Goal: Task Accomplishment & Management: Manage account settings

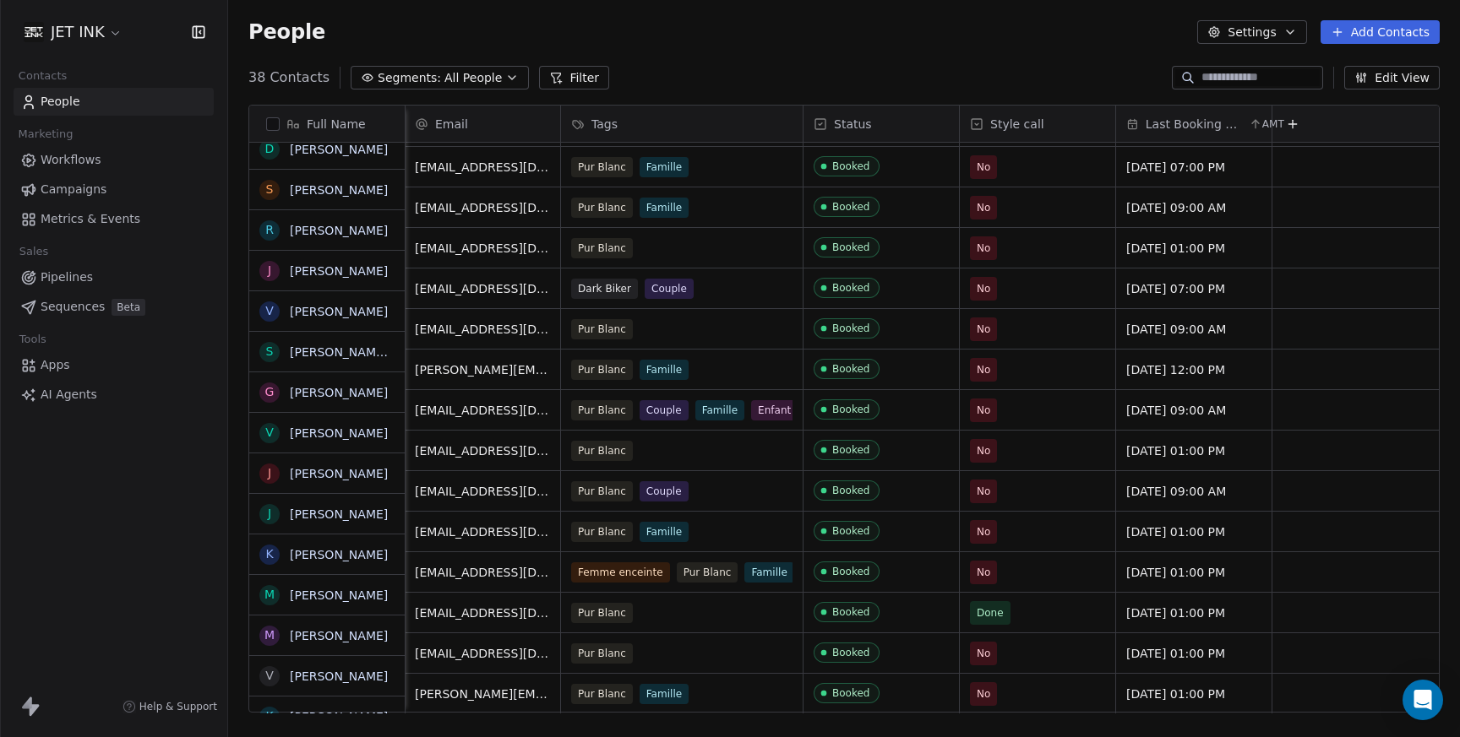
scroll to position [929, 0]
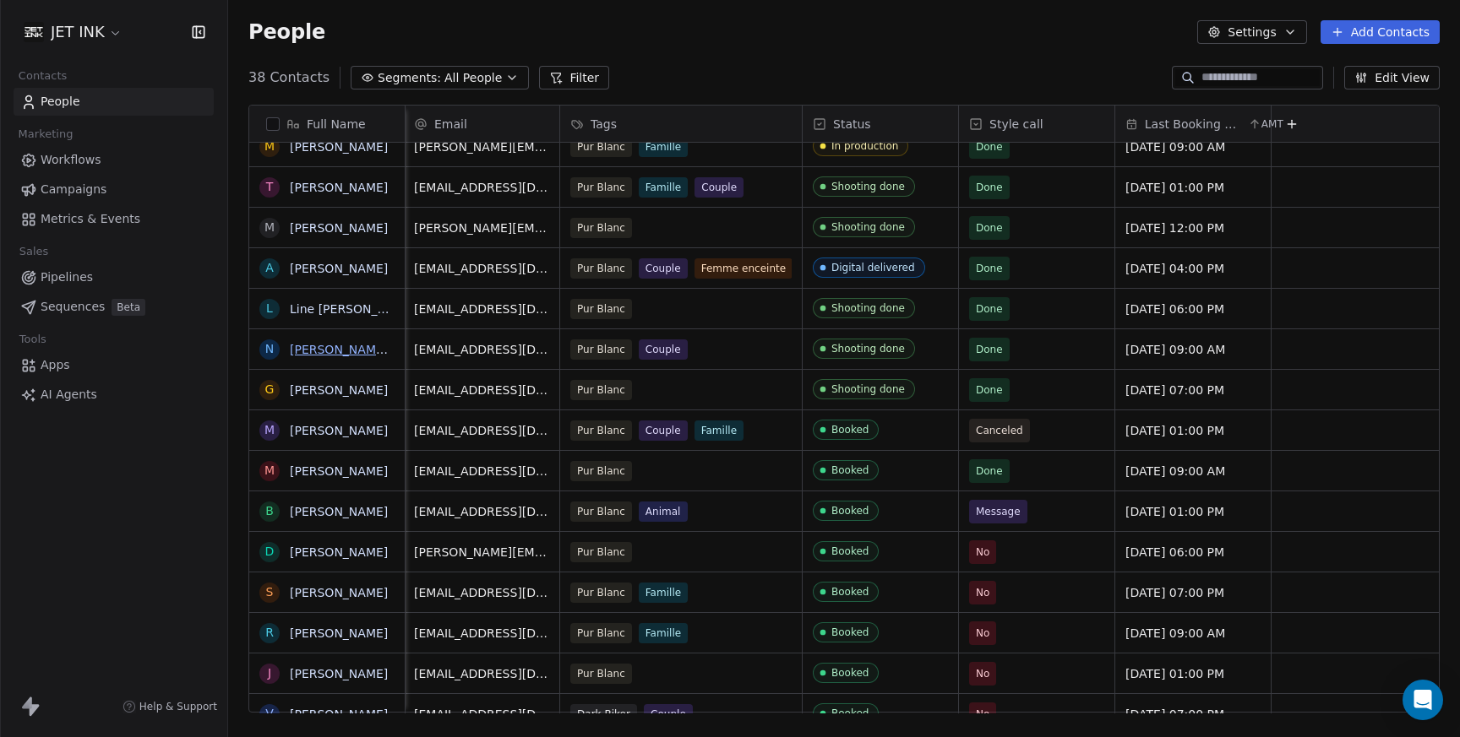
click at [365, 349] on link "[PERSON_NAME] [PERSON_NAME]" at bounding box center [390, 350] width 200 height 14
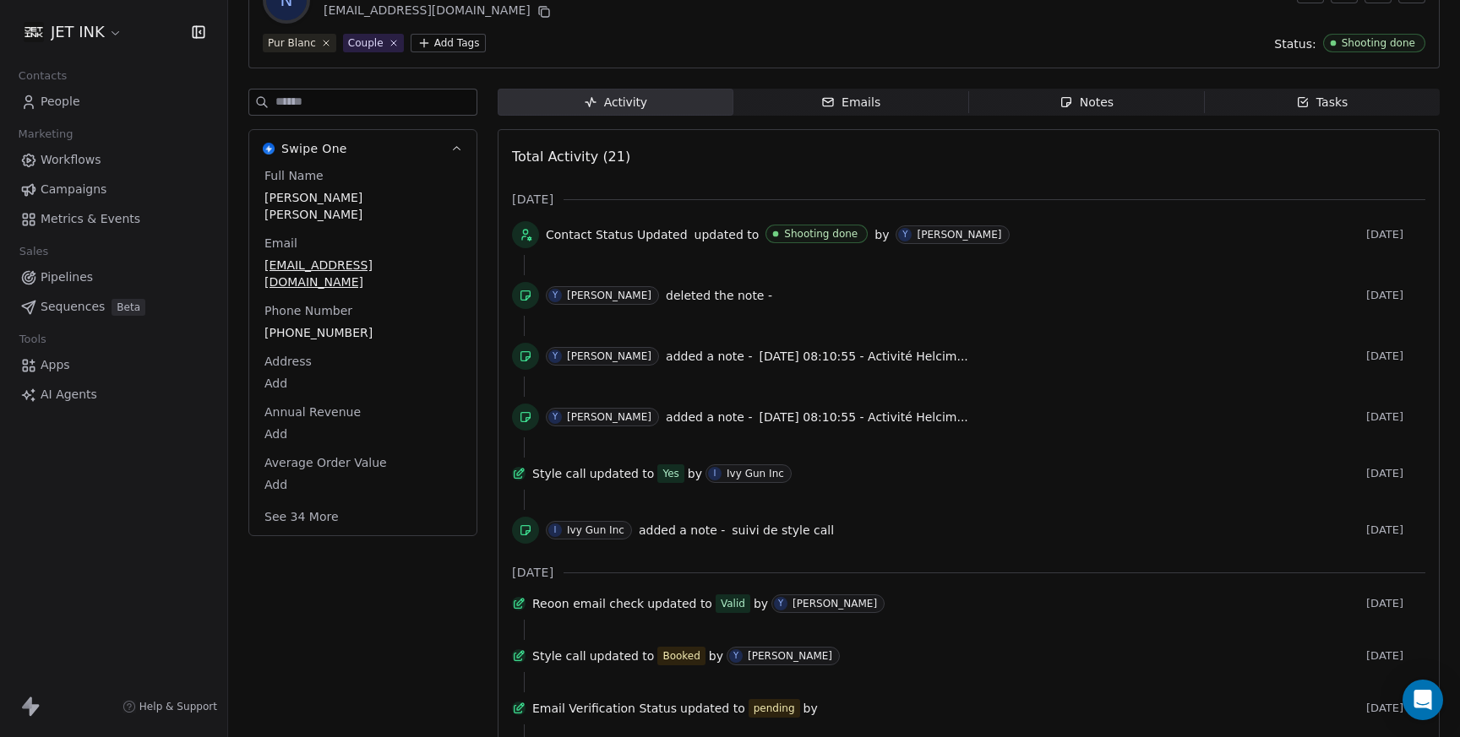
click at [757, 483] on span "I Ivy Gun Inc" at bounding box center [748, 474] width 86 height 19
click at [522, 479] on icon at bounding box center [519, 474] width 14 height 14
click at [1063, 100] on icon "button" at bounding box center [1066, 102] width 14 height 14
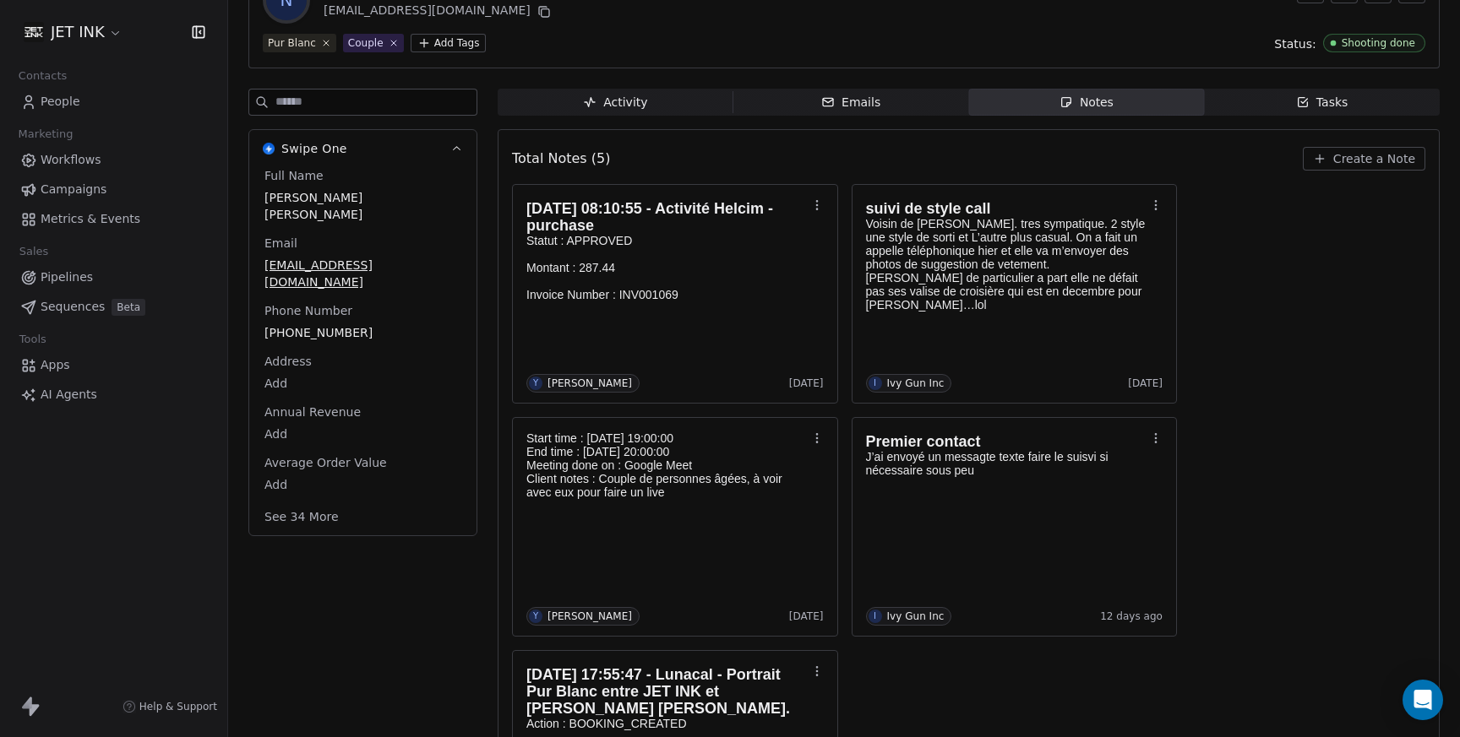
click at [55, 104] on span "People" at bounding box center [61, 102] width 40 height 18
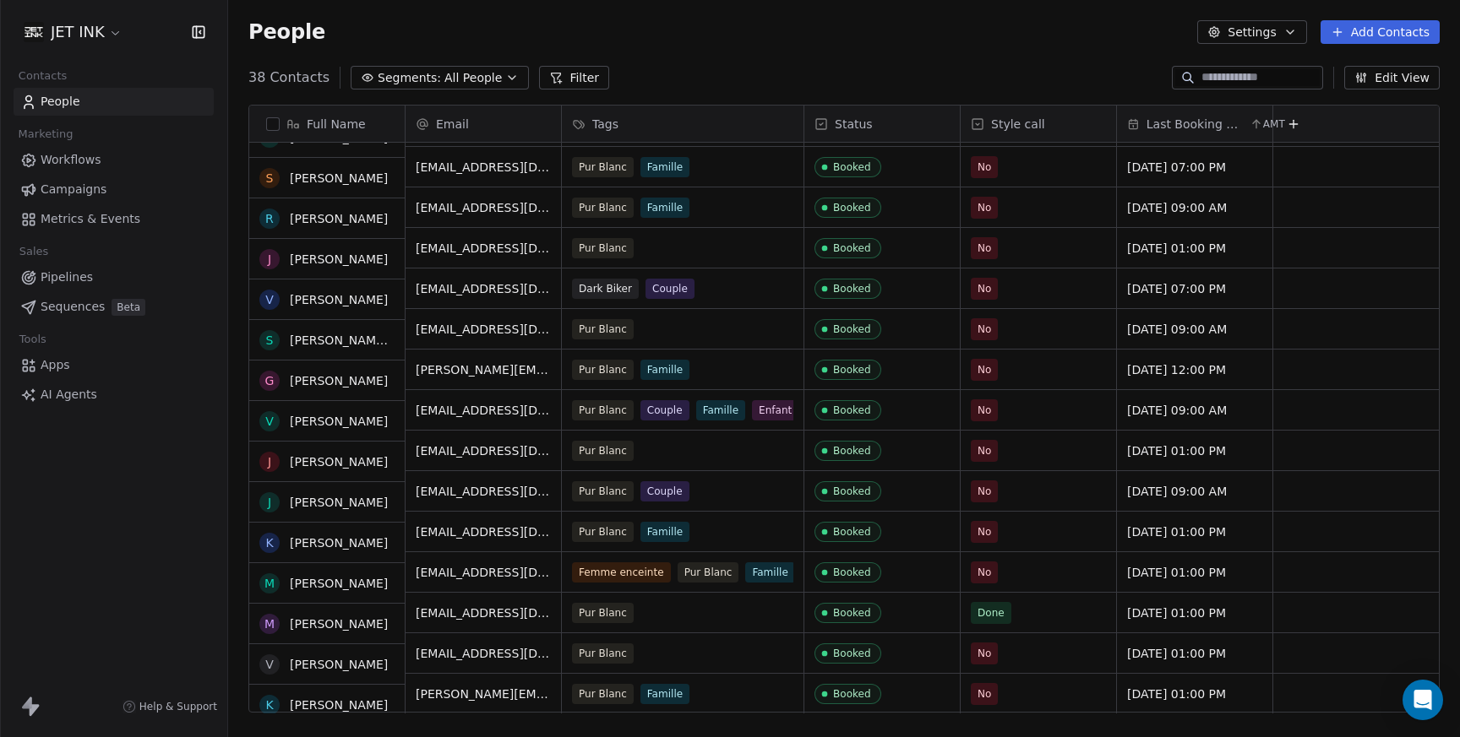
scroll to position [970, 0]
